Goal: Transaction & Acquisition: Purchase product/service

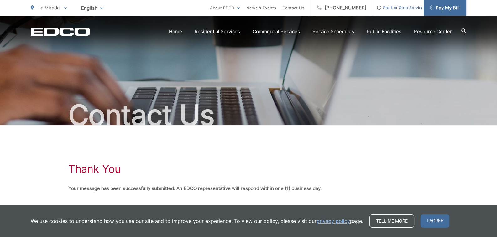
drag, startPoint x: 313, startPoint y: 14, endPoint x: 443, endPoint y: 10, distance: 129.2
click at [443, 10] on span "Pay My Bill" at bounding box center [445, 8] width 30 height 8
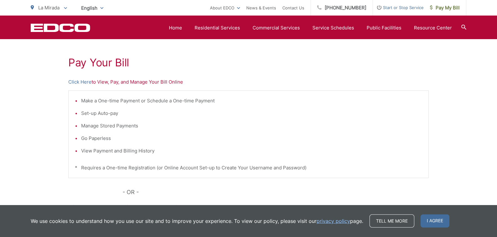
scroll to position [99, 0]
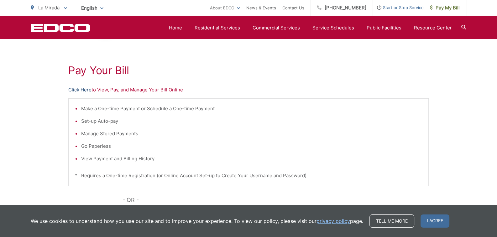
click at [84, 90] on link "Click Here" at bounding box center [79, 90] width 23 height 8
click at [448, 10] on span "Pay My Bill" at bounding box center [445, 8] width 30 height 8
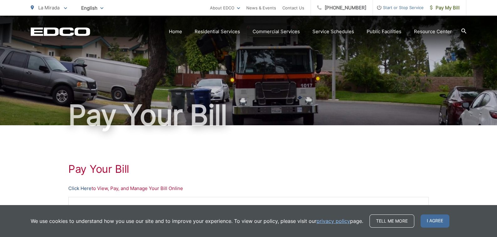
click at [83, 188] on link "Click Here" at bounding box center [79, 189] width 23 height 8
click at [451, 10] on span "Pay My Bill" at bounding box center [445, 8] width 30 height 8
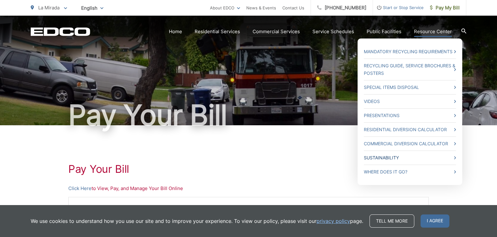
click at [388, 158] on link "Sustainability" at bounding box center [410, 158] width 92 height 8
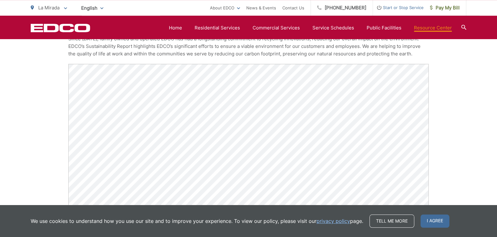
scroll to position [132, 0]
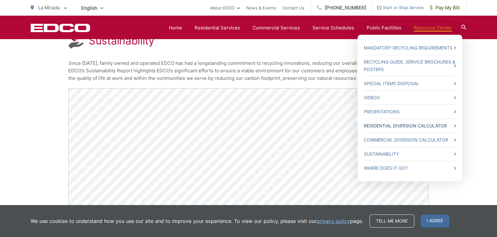
click at [433, 126] on link "Residential Diversion Calculator" at bounding box center [410, 126] width 92 height 8
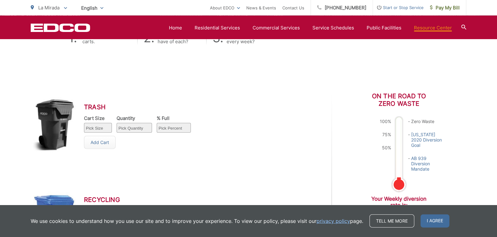
scroll to position [199, 0]
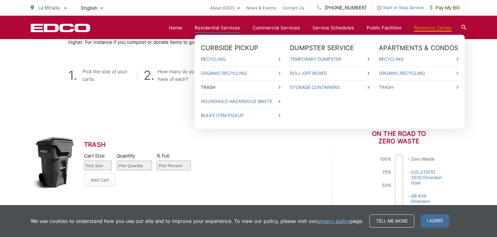
click at [217, 87] on link "Trash" at bounding box center [241, 88] width 80 height 8
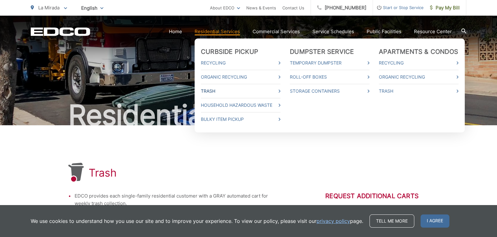
click at [278, 90] on link "Trash" at bounding box center [241, 91] width 80 height 8
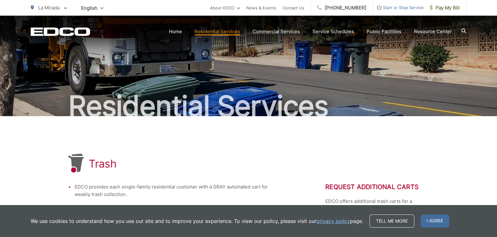
scroll to position [9, 0]
click at [182, 34] on link "Home" at bounding box center [175, 32] width 13 height 8
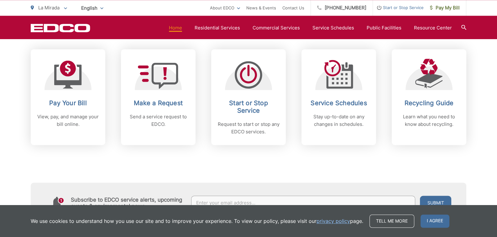
scroll to position [263, 0]
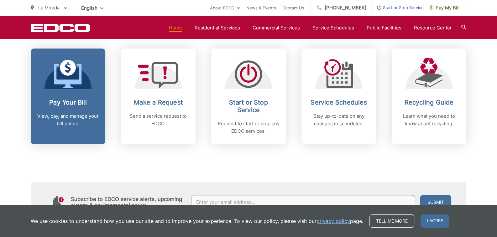
click at [69, 108] on div "Pay Your Bill View, pay, and manage your bill online." at bounding box center [68, 113] width 62 height 29
